Goal: Task Accomplishment & Management: Manage account settings

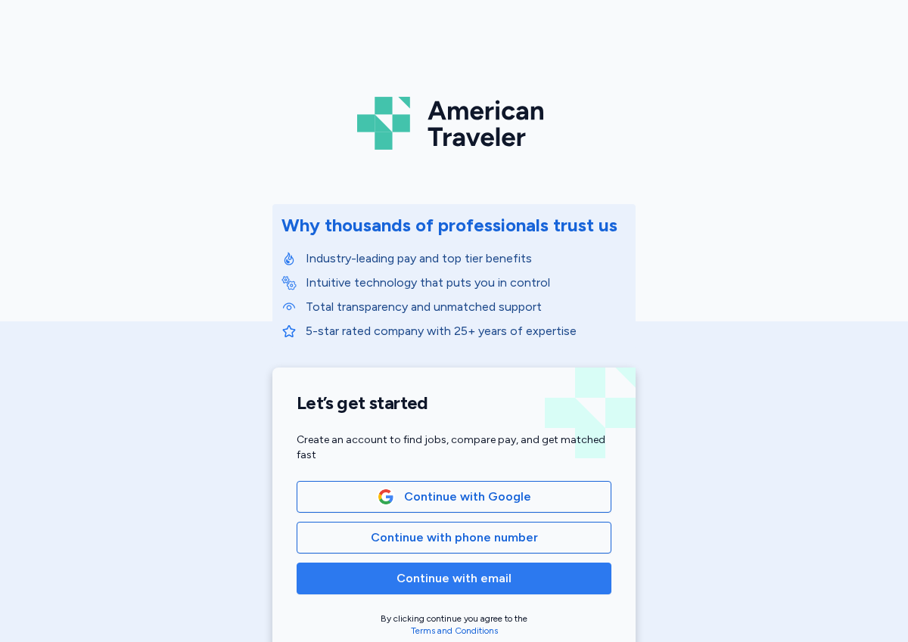
click at [523, 570] on span "Continue with email" at bounding box center [453, 579] width 289 height 18
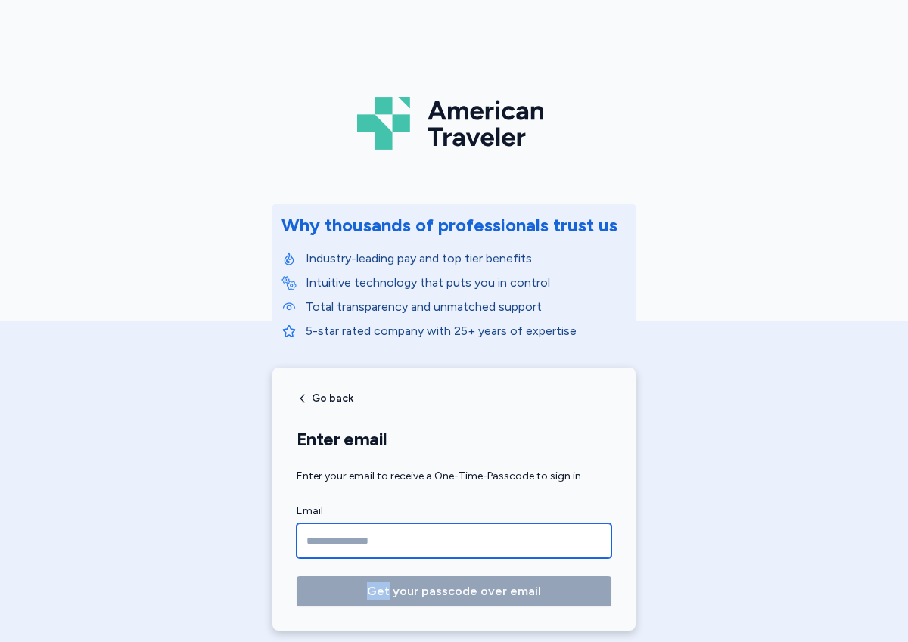
click at [477, 544] on input "Email" at bounding box center [454, 541] width 315 height 35
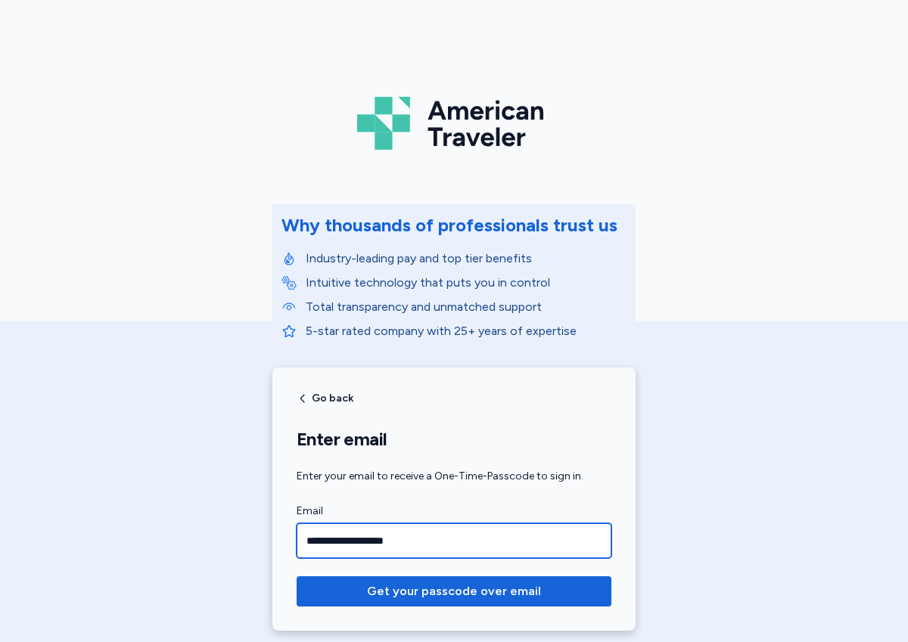
type input "**********"
click at [297, 576] on button "Get your passcode over email" at bounding box center [454, 591] width 315 height 30
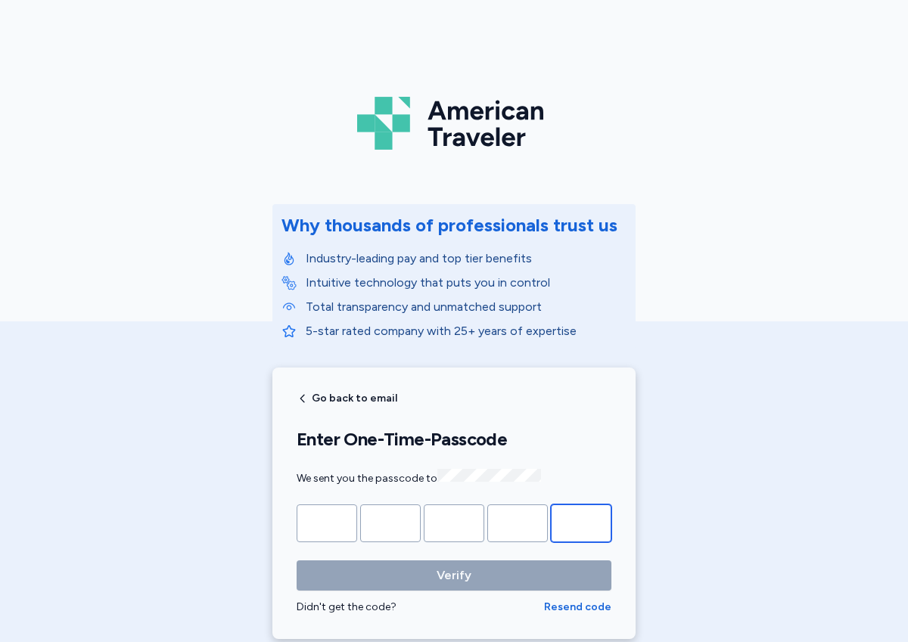
paste input "*"
type input "*"
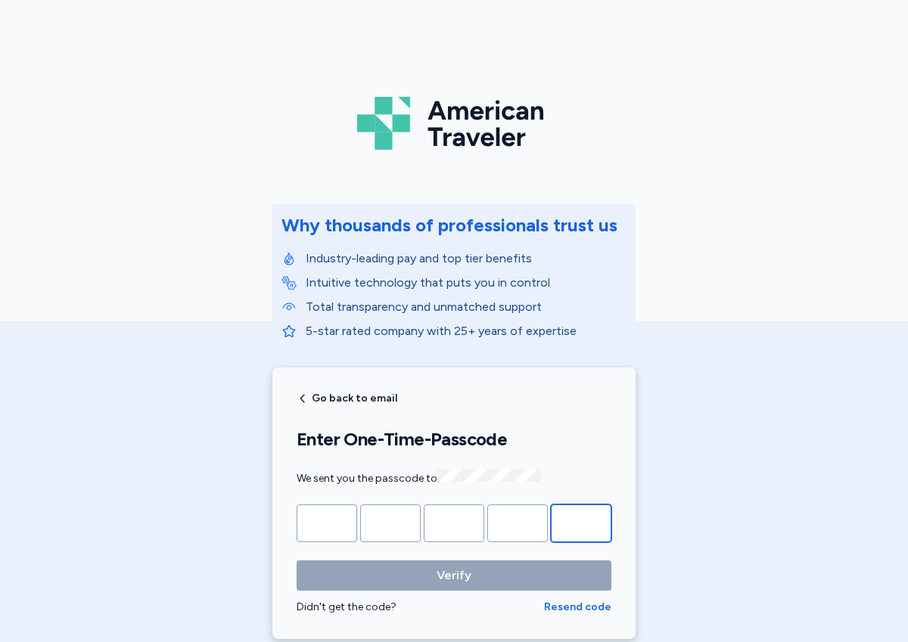
type input "*"
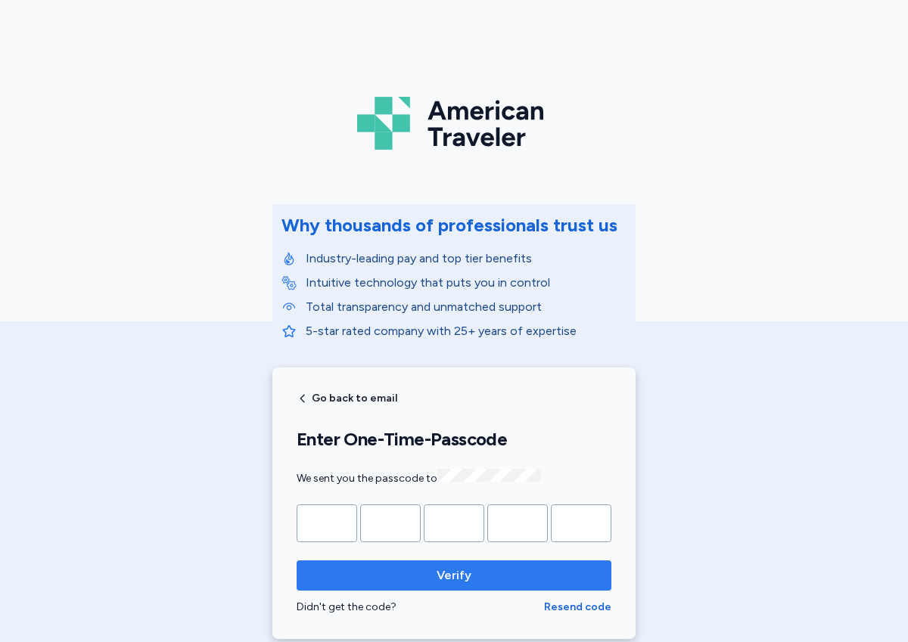
click at [387, 570] on span "Verify" at bounding box center [454, 576] width 291 height 18
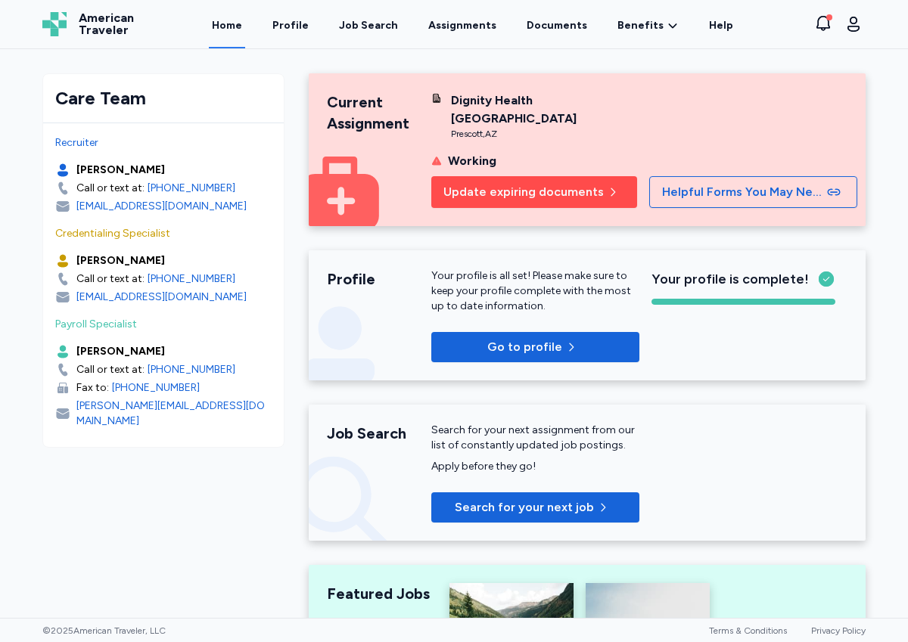
click at [558, 190] on span "Update expiring documents" at bounding box center [523, 192] width 160 height 18
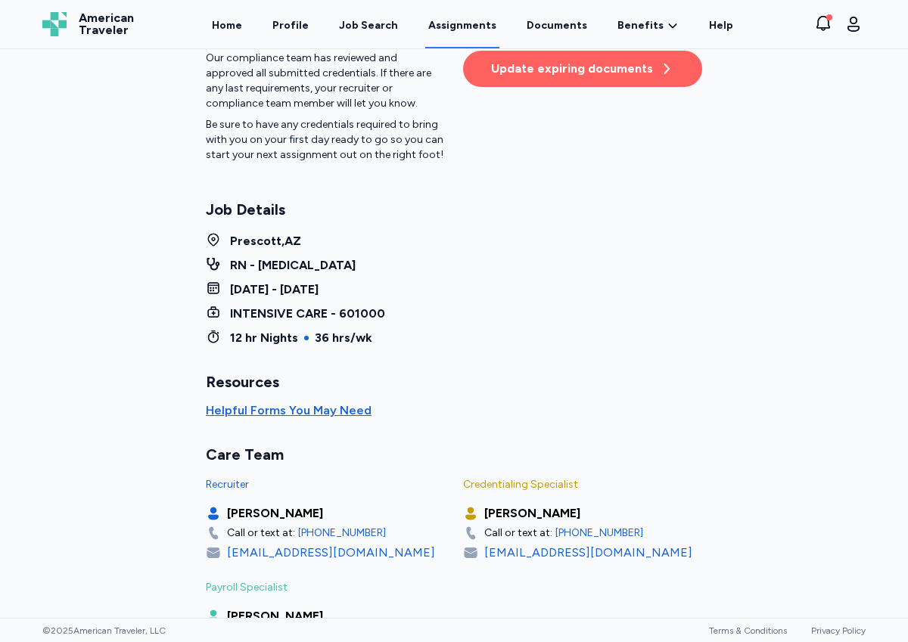
scroll to position [142, 0]
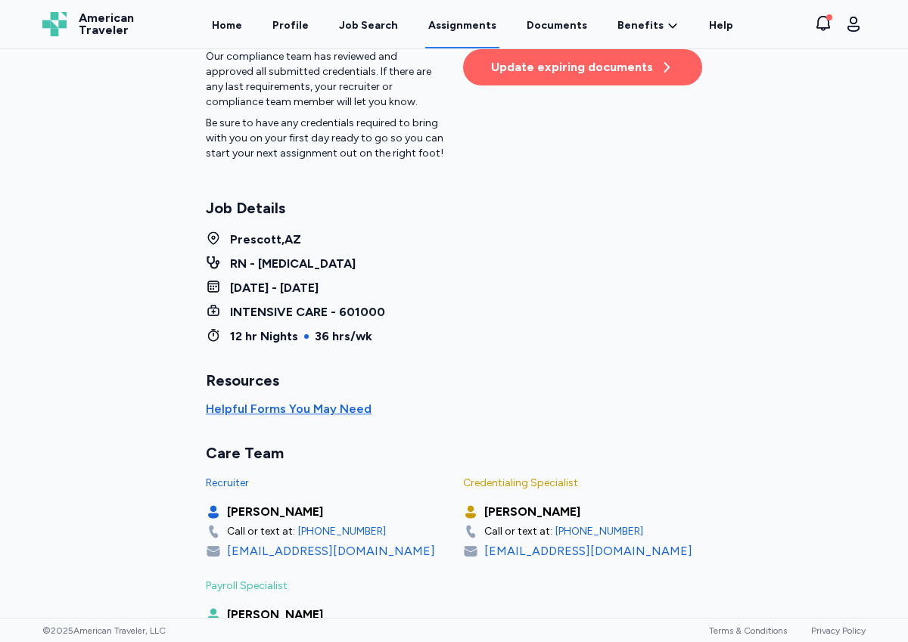
click at [538, 82] on button "Update expiring documents" at bounding box center [582, 67] width 239 height 36
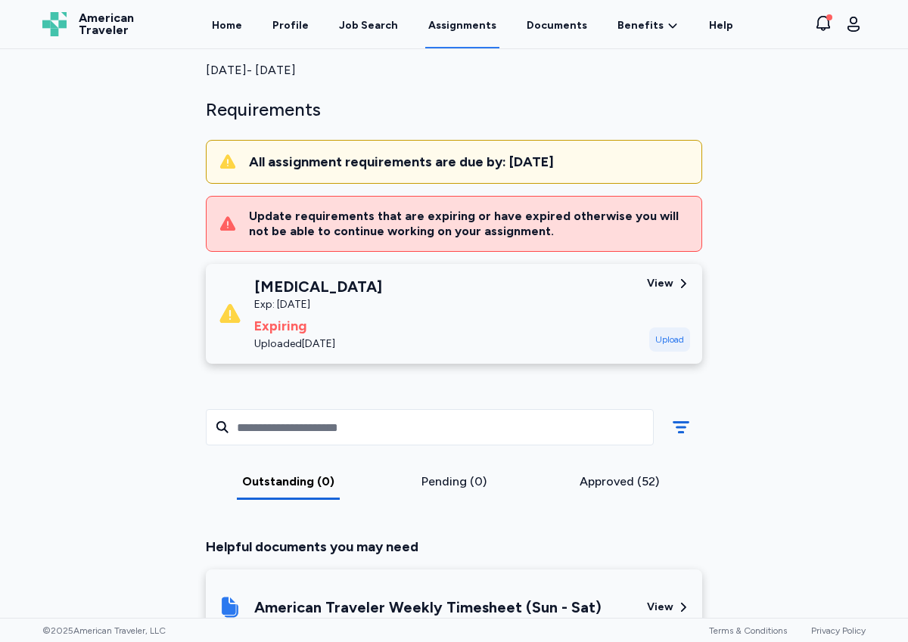
scroll to position [26, 0]
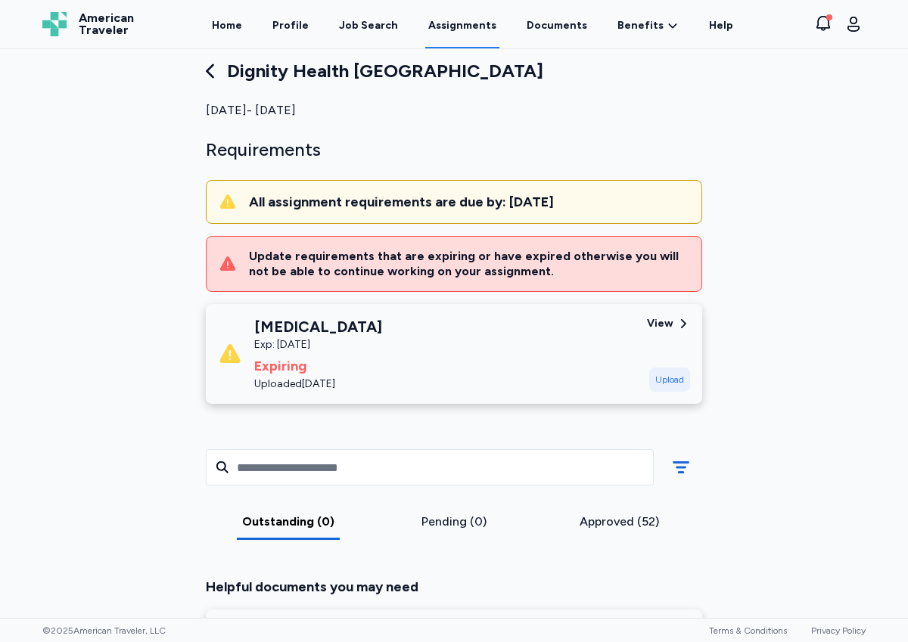
click at [503, 316] on div "[MEDICAL_DATA] Exp: [DATE] Expiring Uploaded [DATE]" at bounding box center [426, 354] width 417 height 76
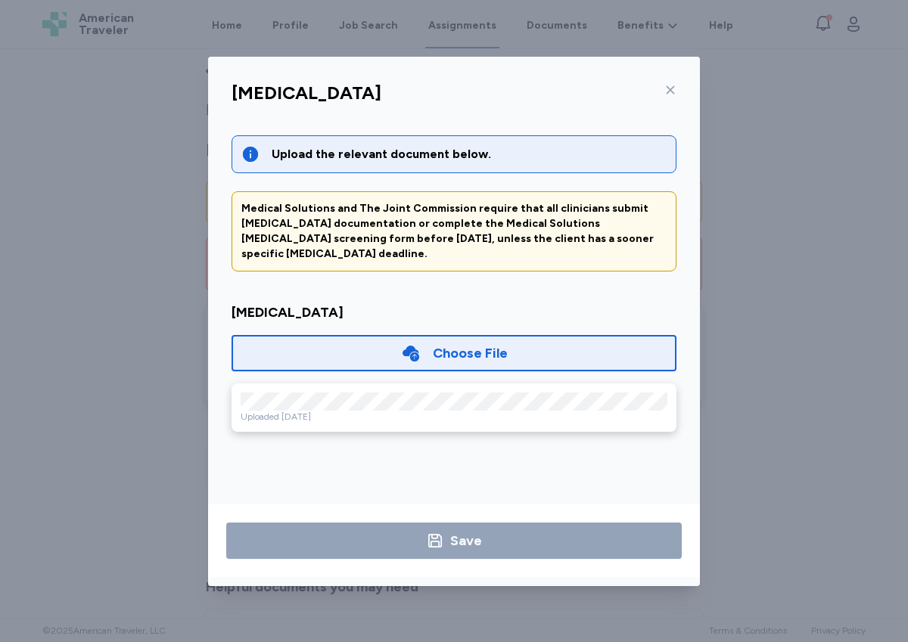
click at [410, 346] on icon at bounding box center [410, 354] width 17 height 16
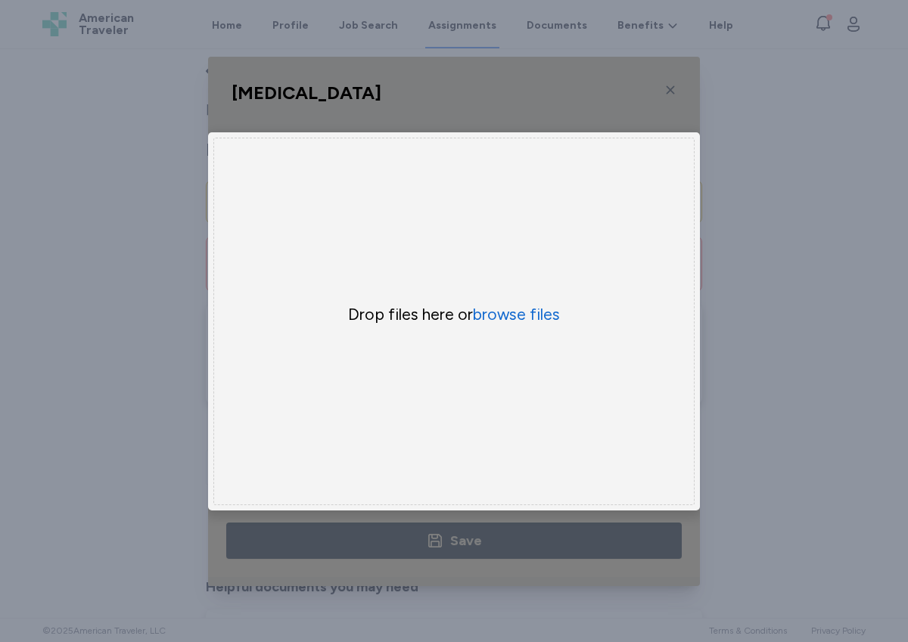
click at [542, 85] on div "Uppy Dashboard Window (Press escape to close)" at bounding box center [454, 322] width 492 height 530
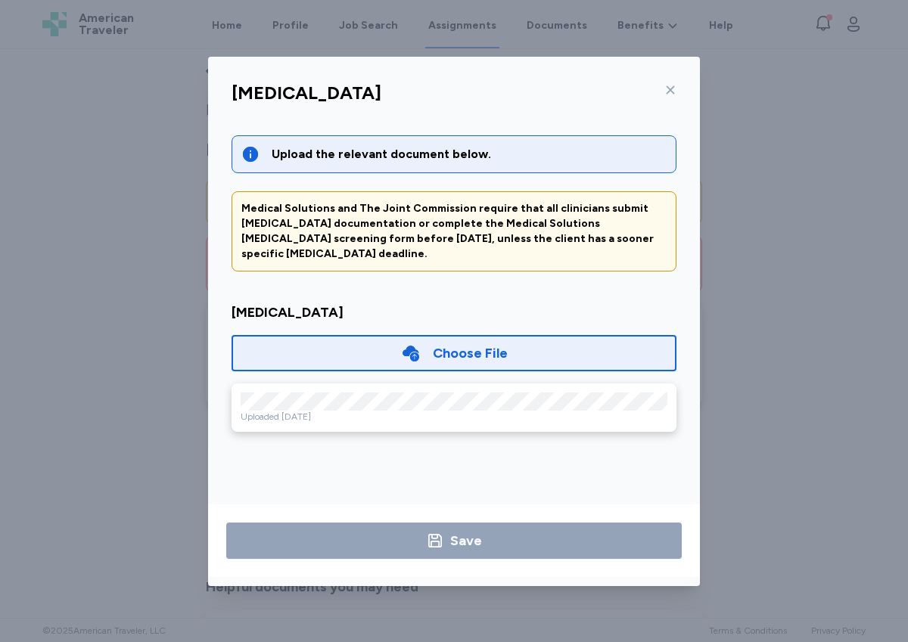
click at [670, 89] on icon at bounding box center [670, 89] width 8 height 8
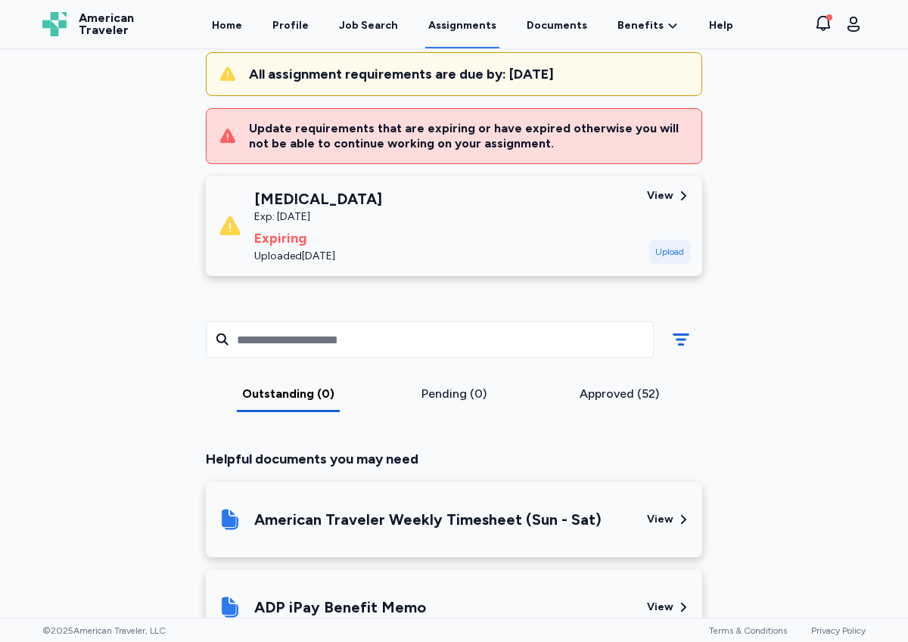
scroll to position [155, 0]
